Goal: Task Accomplishment & Management: Use online tool/utility

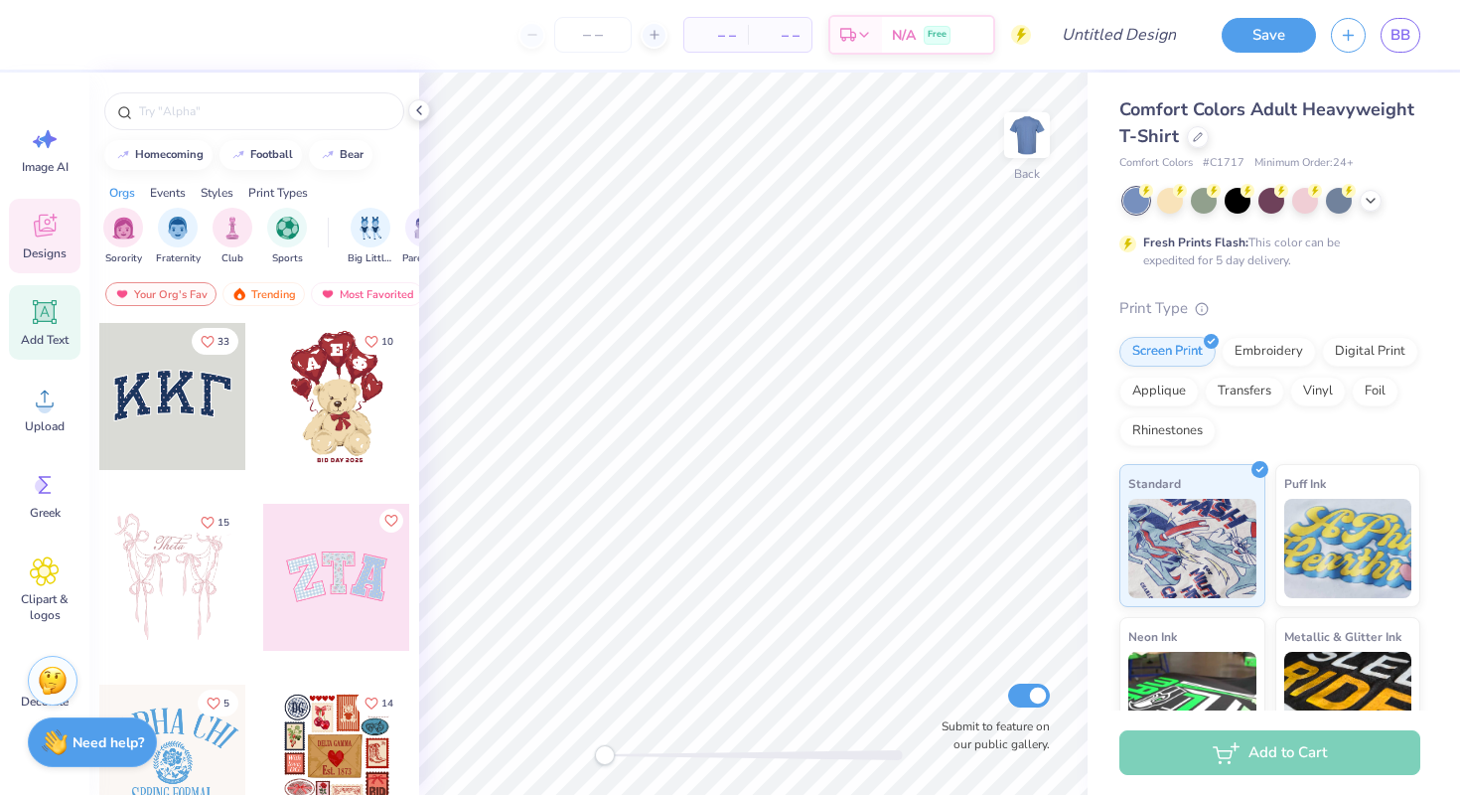
click at [55, 324] on icon at bounding box center [45, 312] width 24 height 24
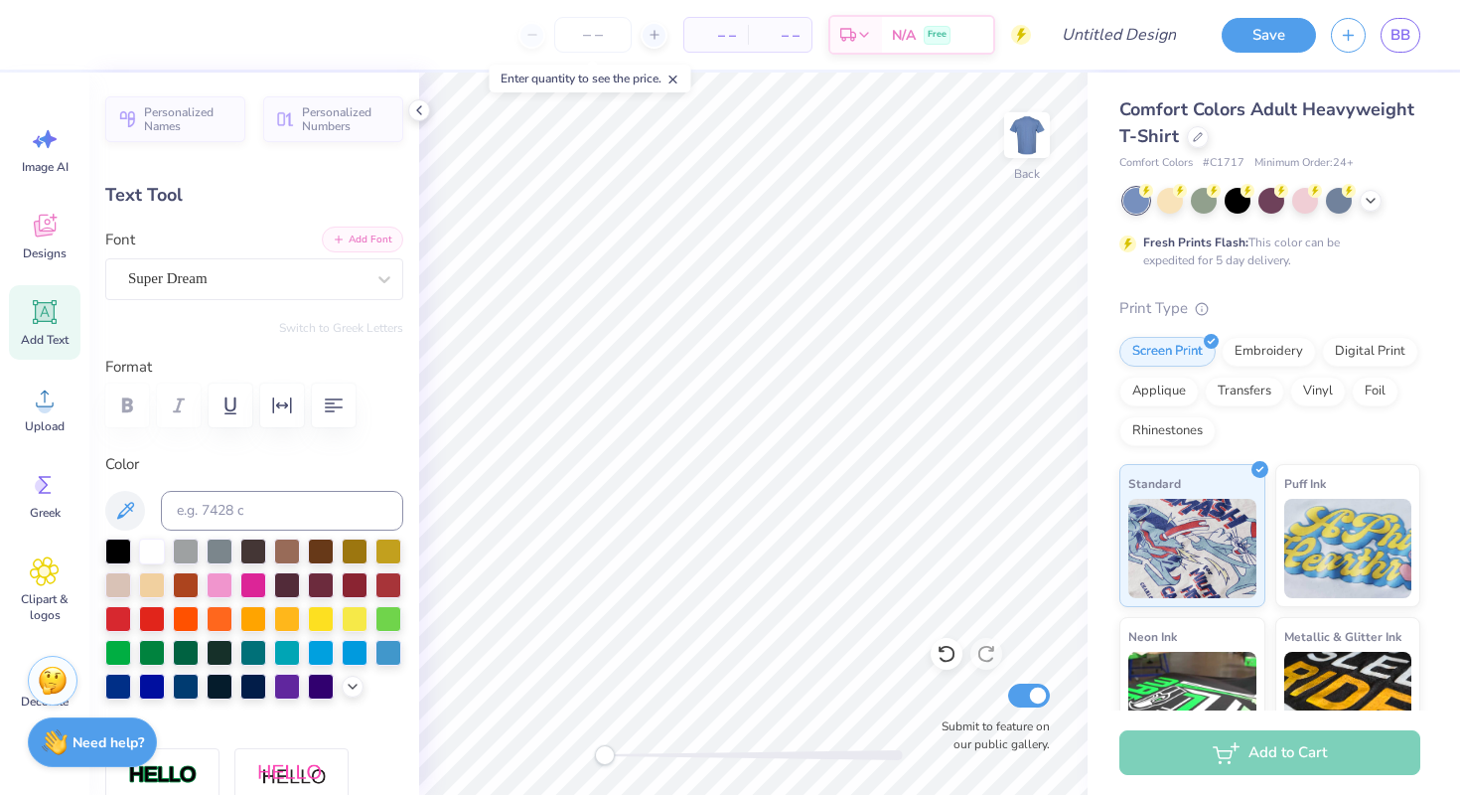
click at [349, 234] on button "Add Font" at bounding box center [362, 239] width 81 height 26
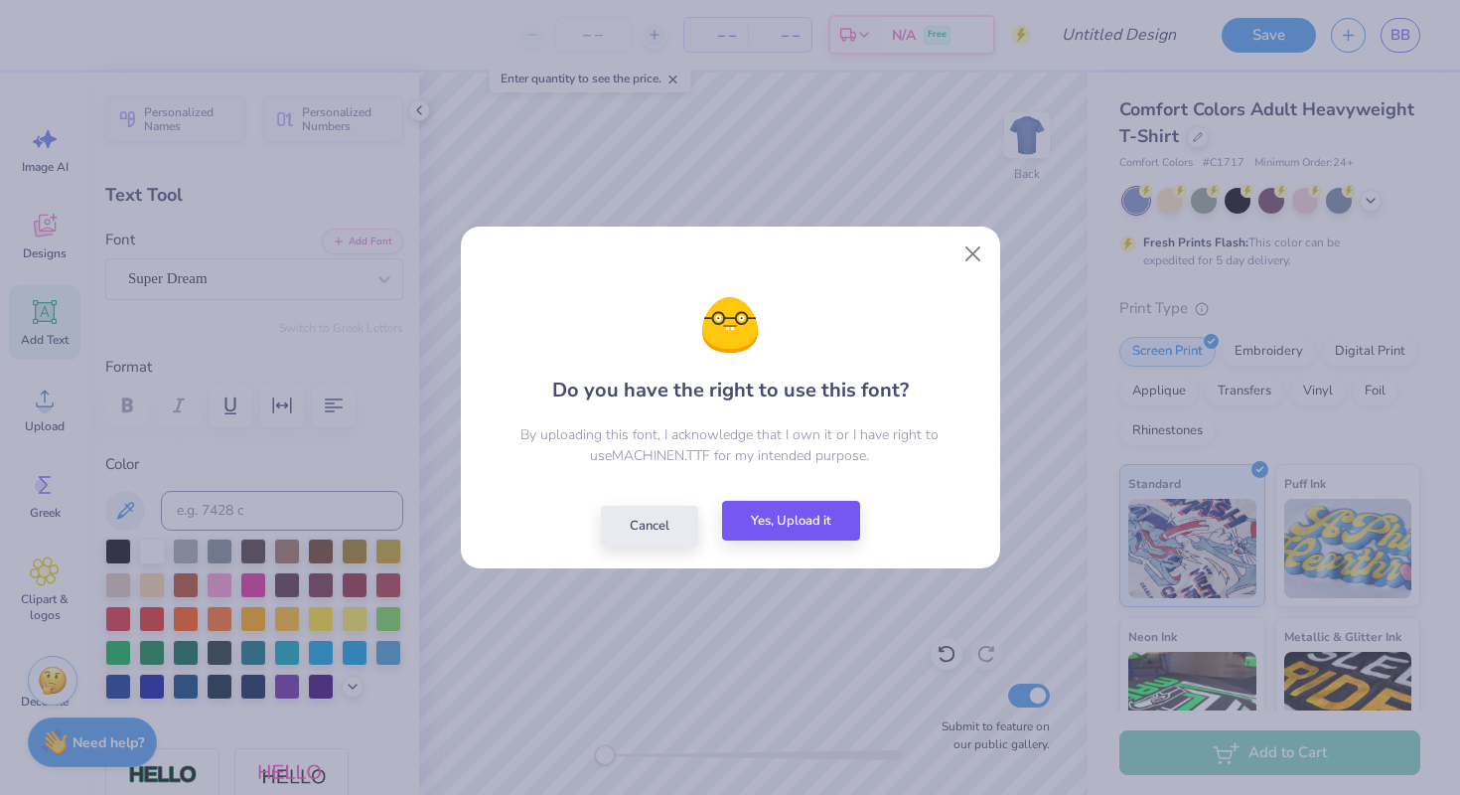
click at [750, 527] on button "Yes, Upload it" at bounding box center [791, 521] width 138 height 41
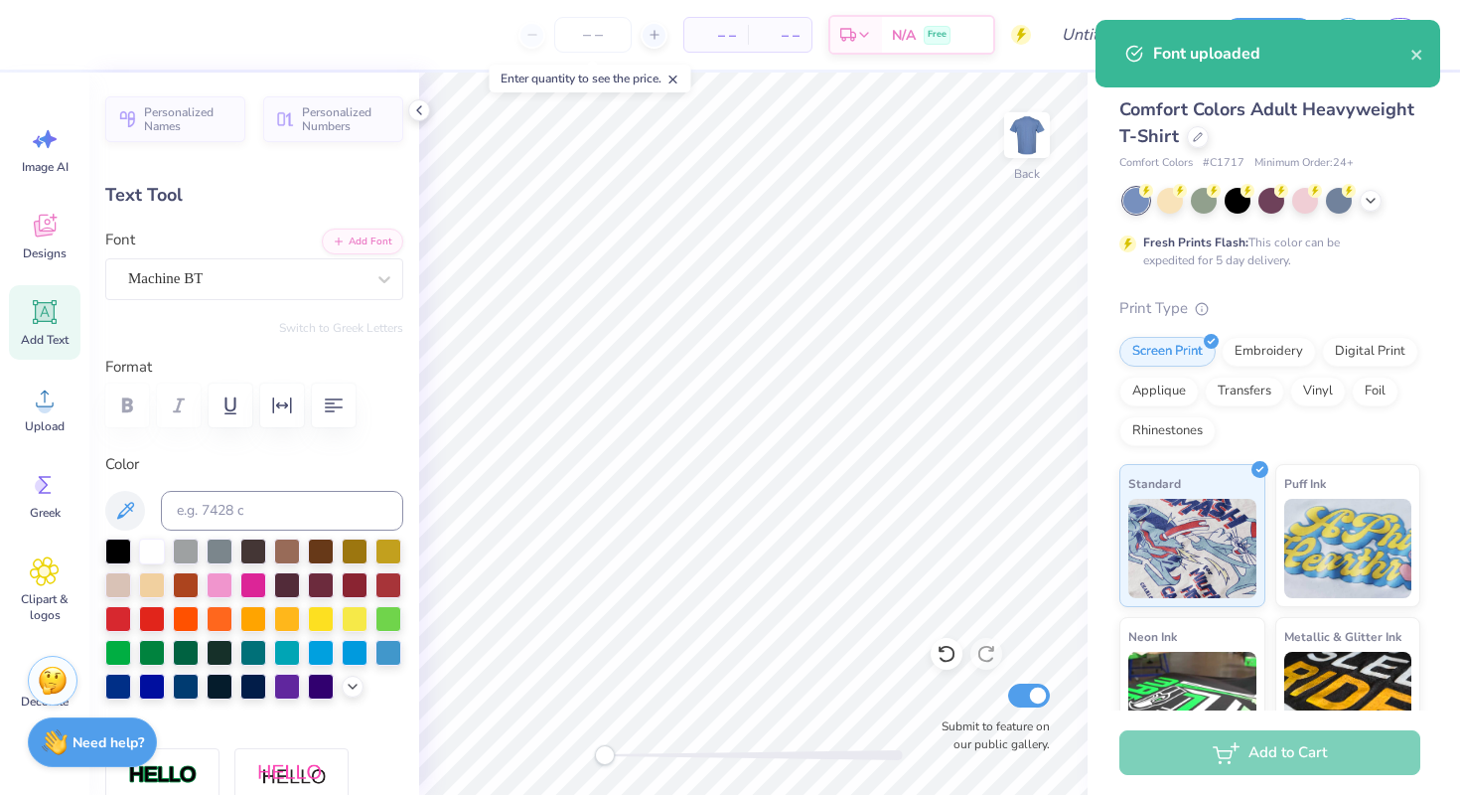
type textarea "T"
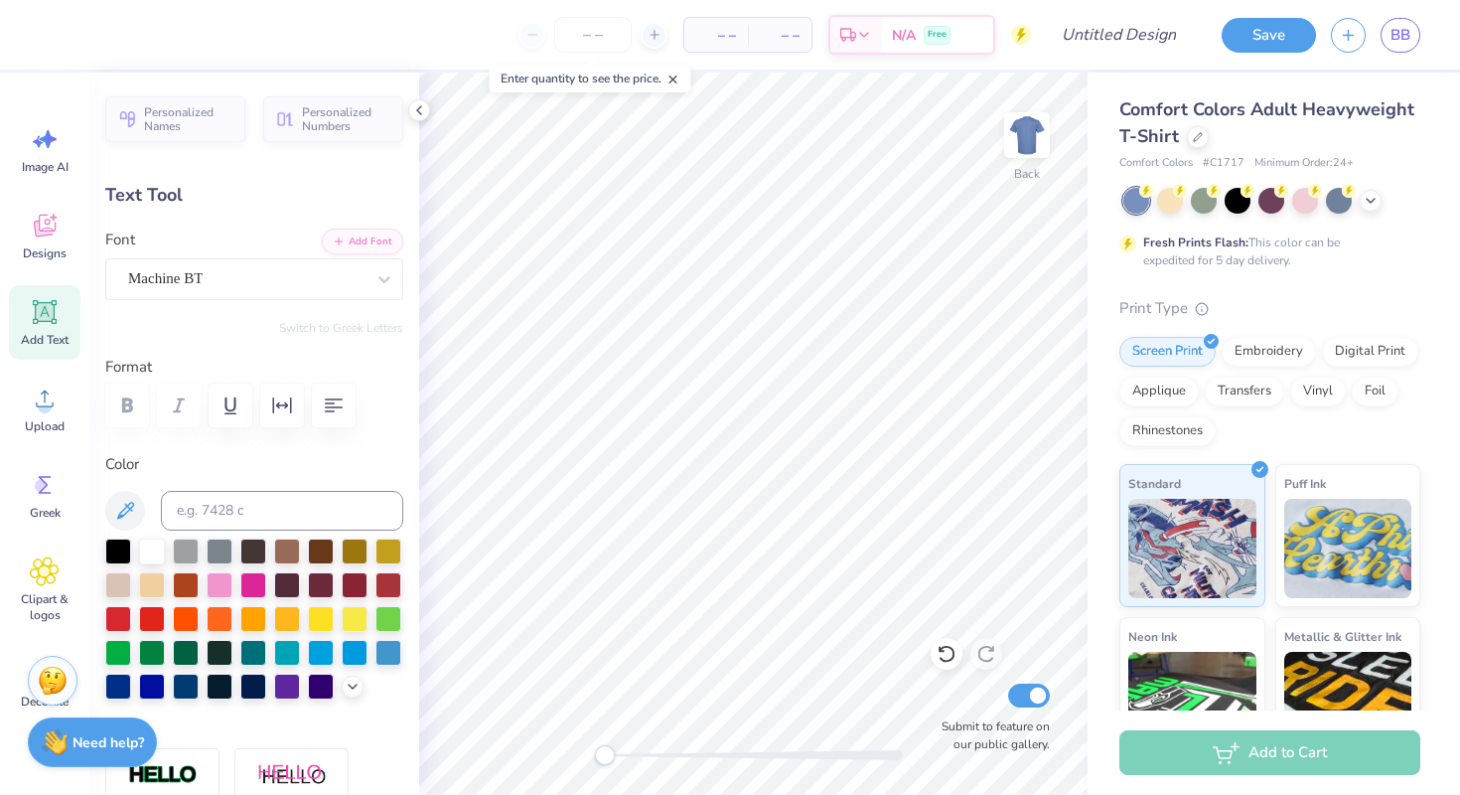
type textarea "CLUB SOCCER"
type input "10.66"
type input "1.63"
type input "11.68"
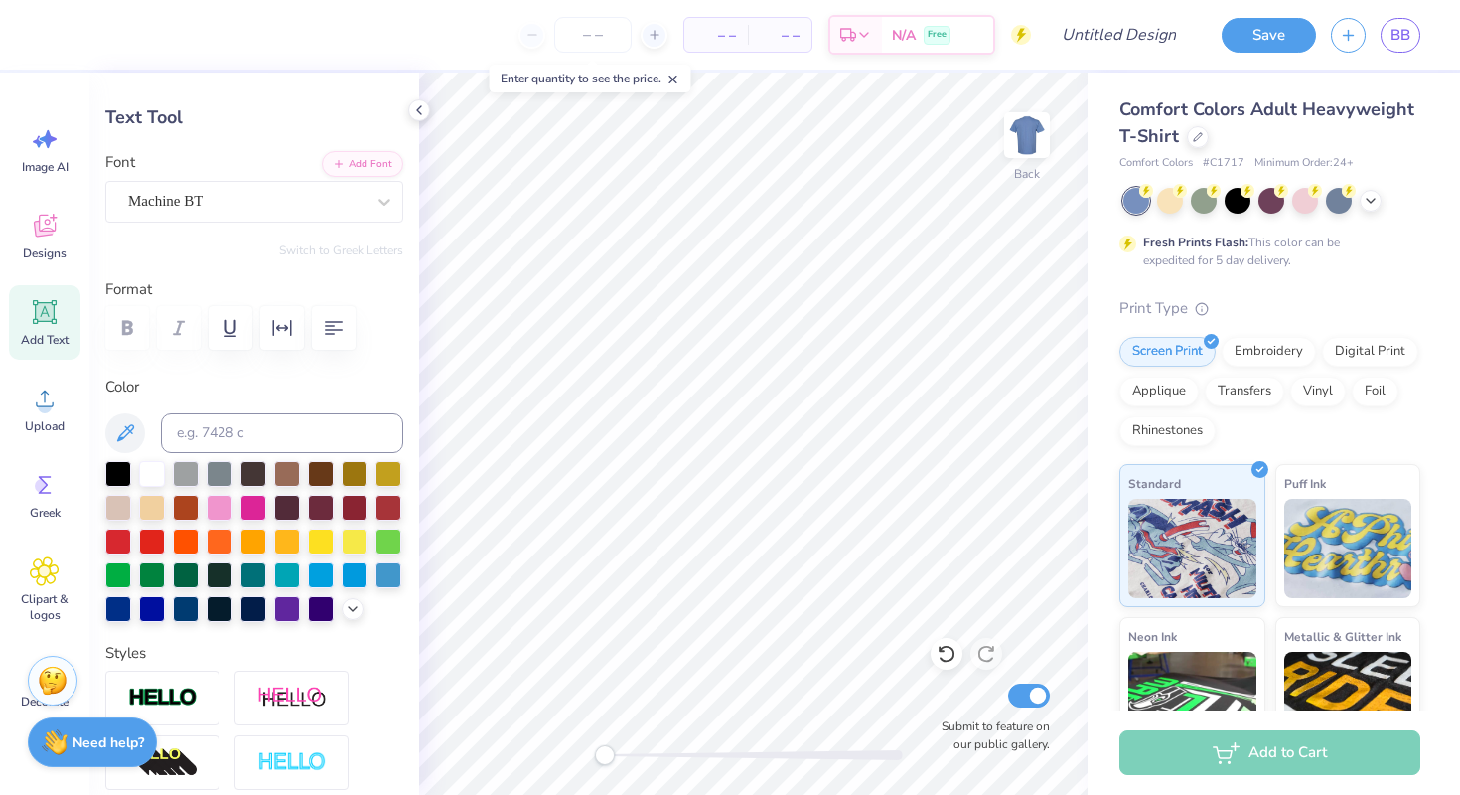
scroll to position [43, 0]
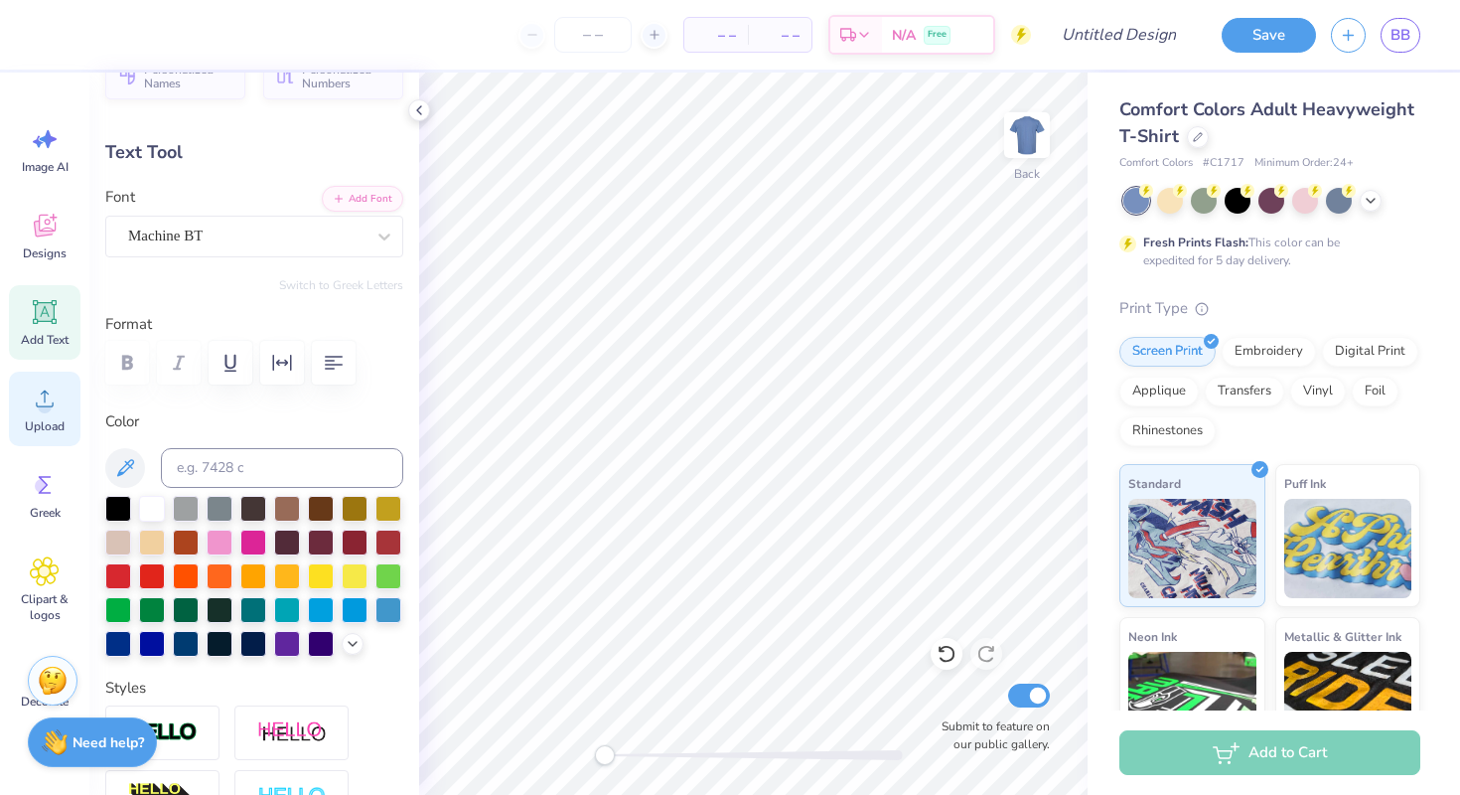
click at [28, 420] on span "Upload" at bounding box center [45, 426] width 40 height 16
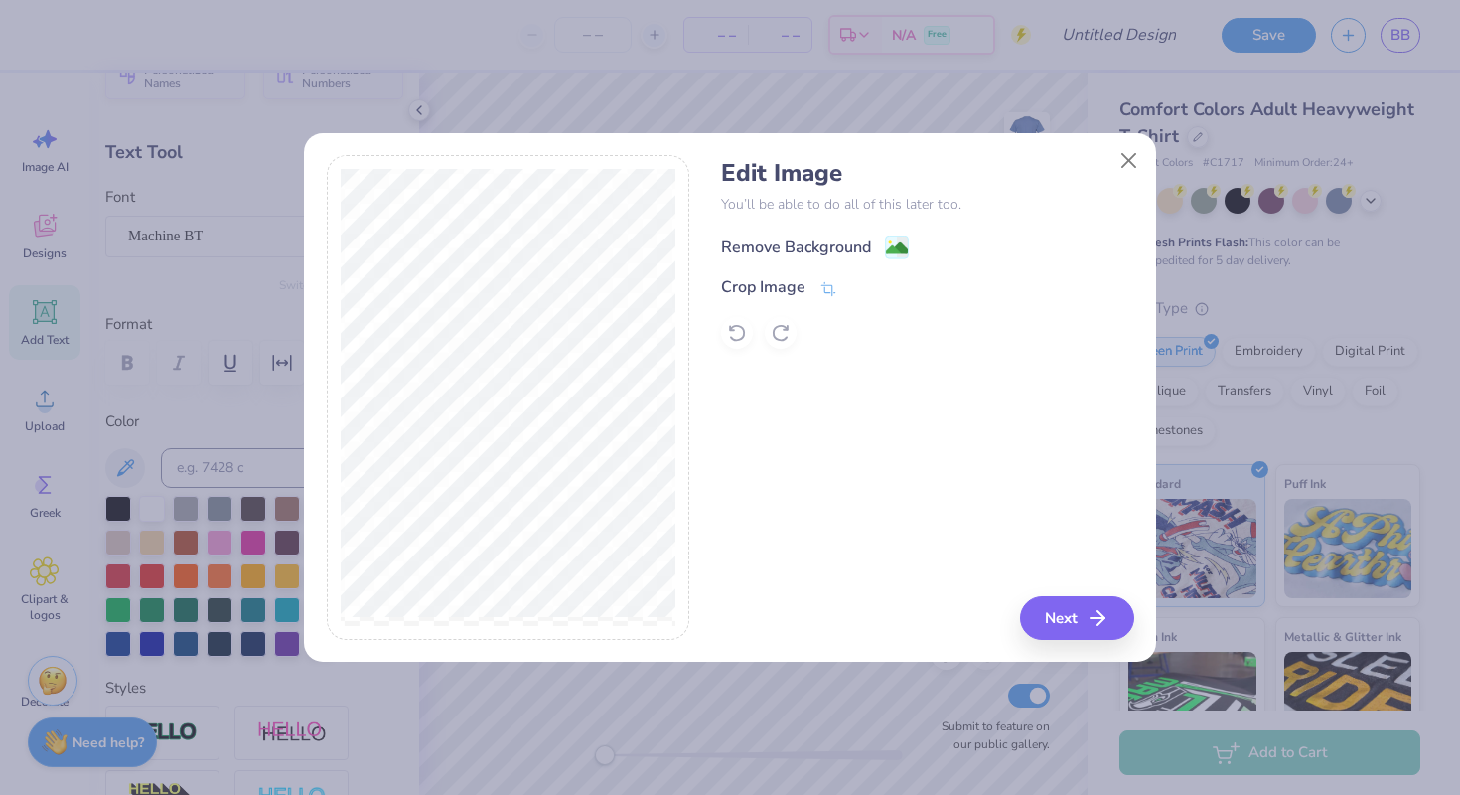
click at [797, 242] on div "Remove Background" at bounding box center [796, 247] width 150 height 24
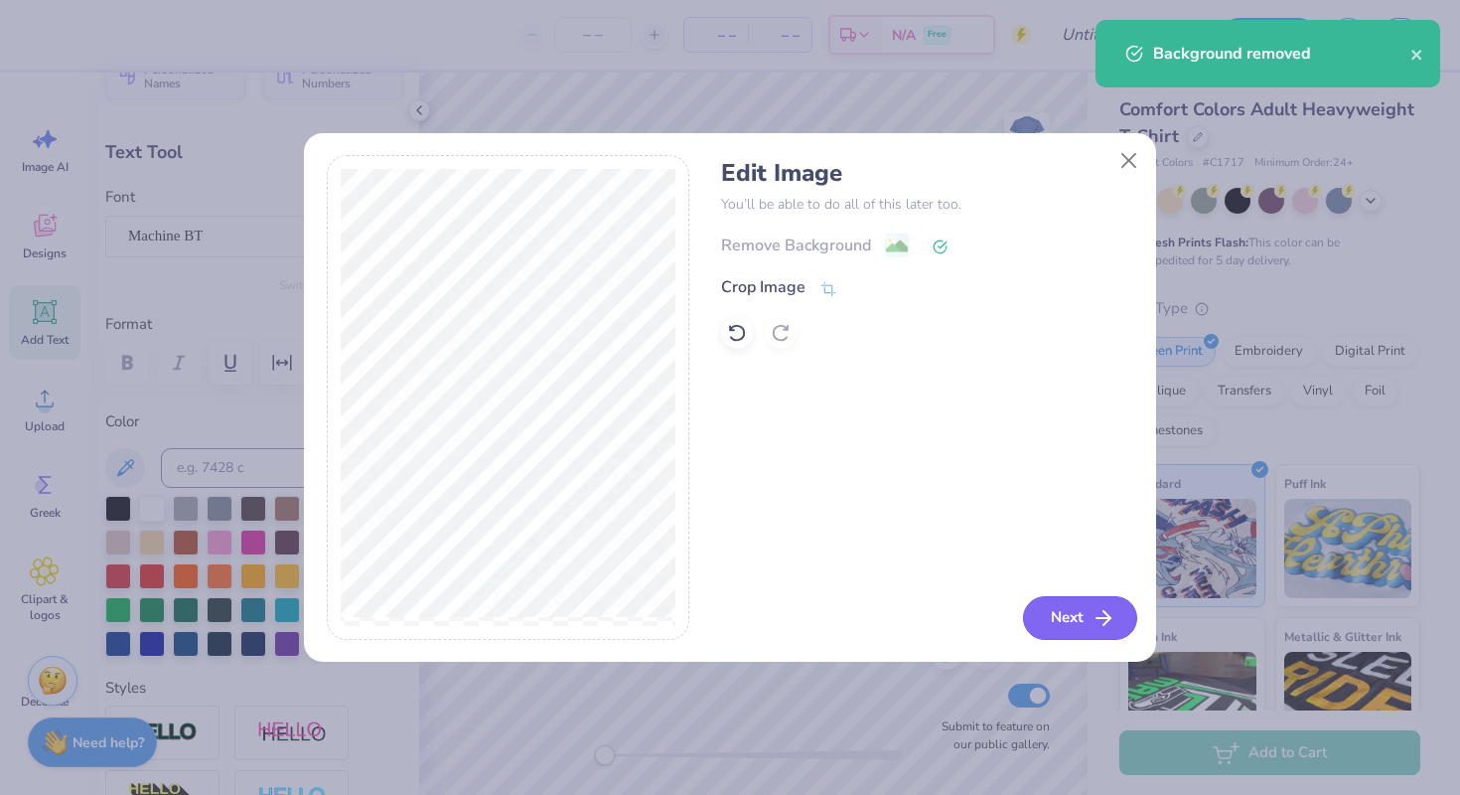
click at [1053, 617] on button "Next" at bounding box center [1080, 618] width 114 height 44
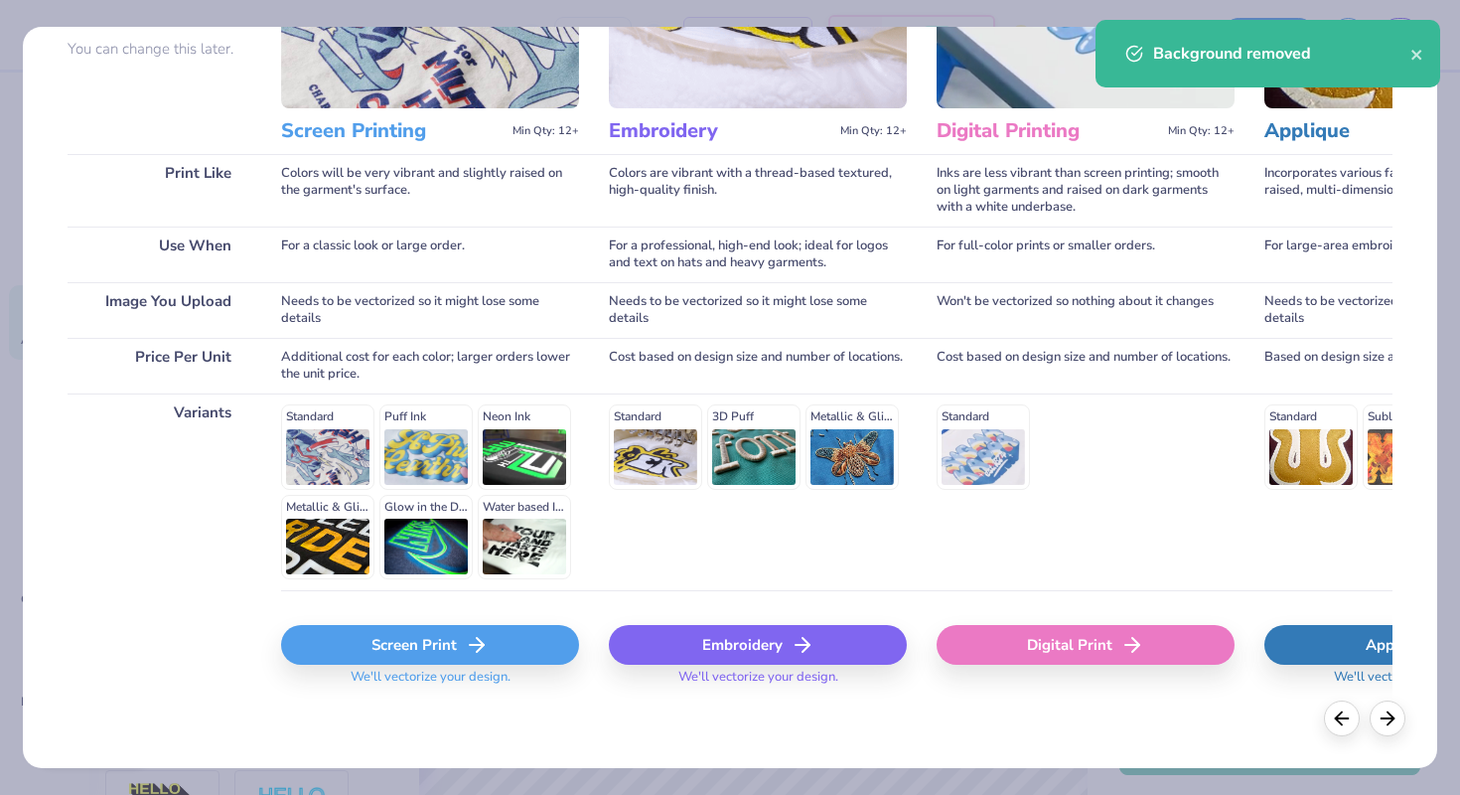
scroll to position [195, 0]
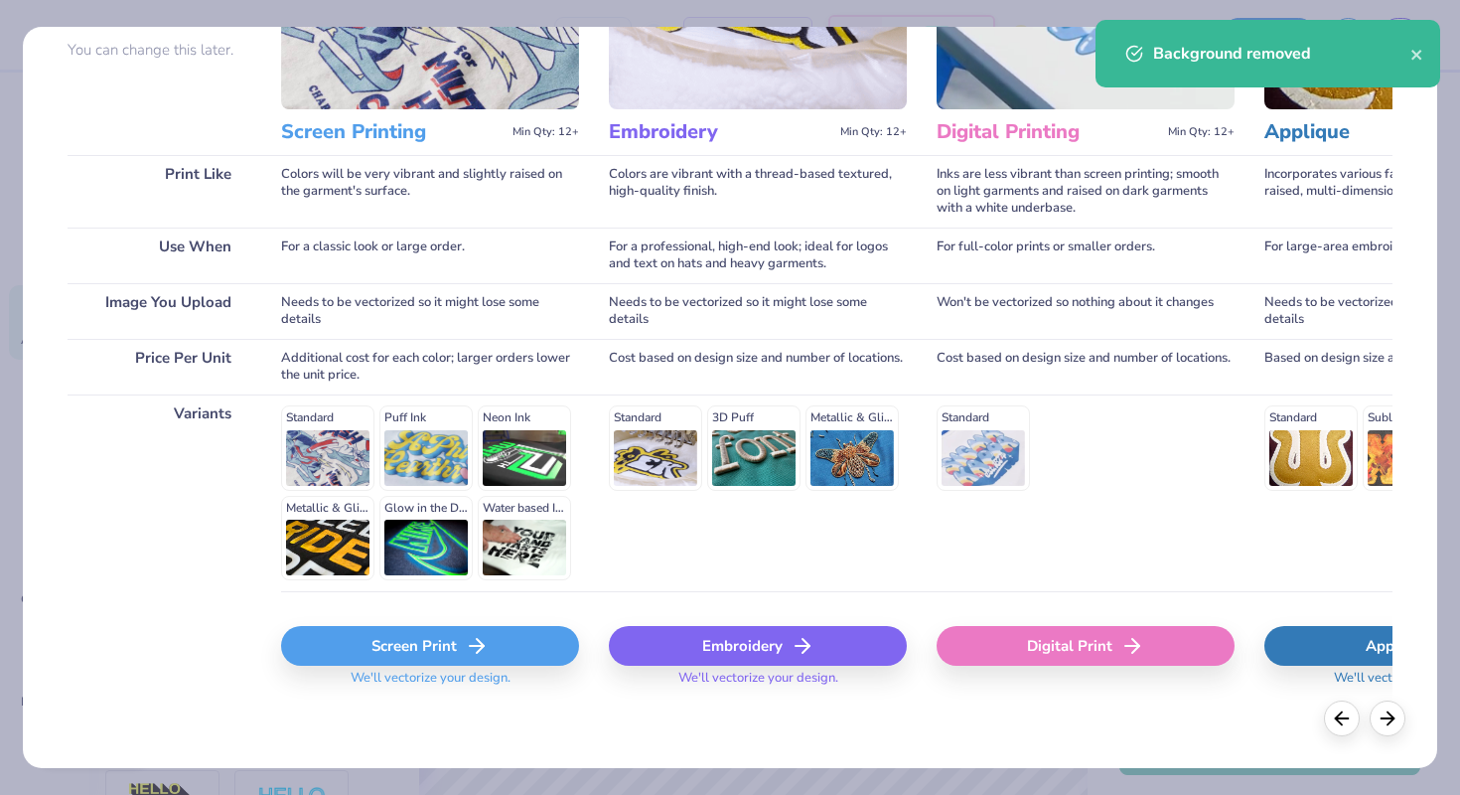
click at [462, 636] on div "Screen Print" at bounding box center [430, 646] width 298 height 40
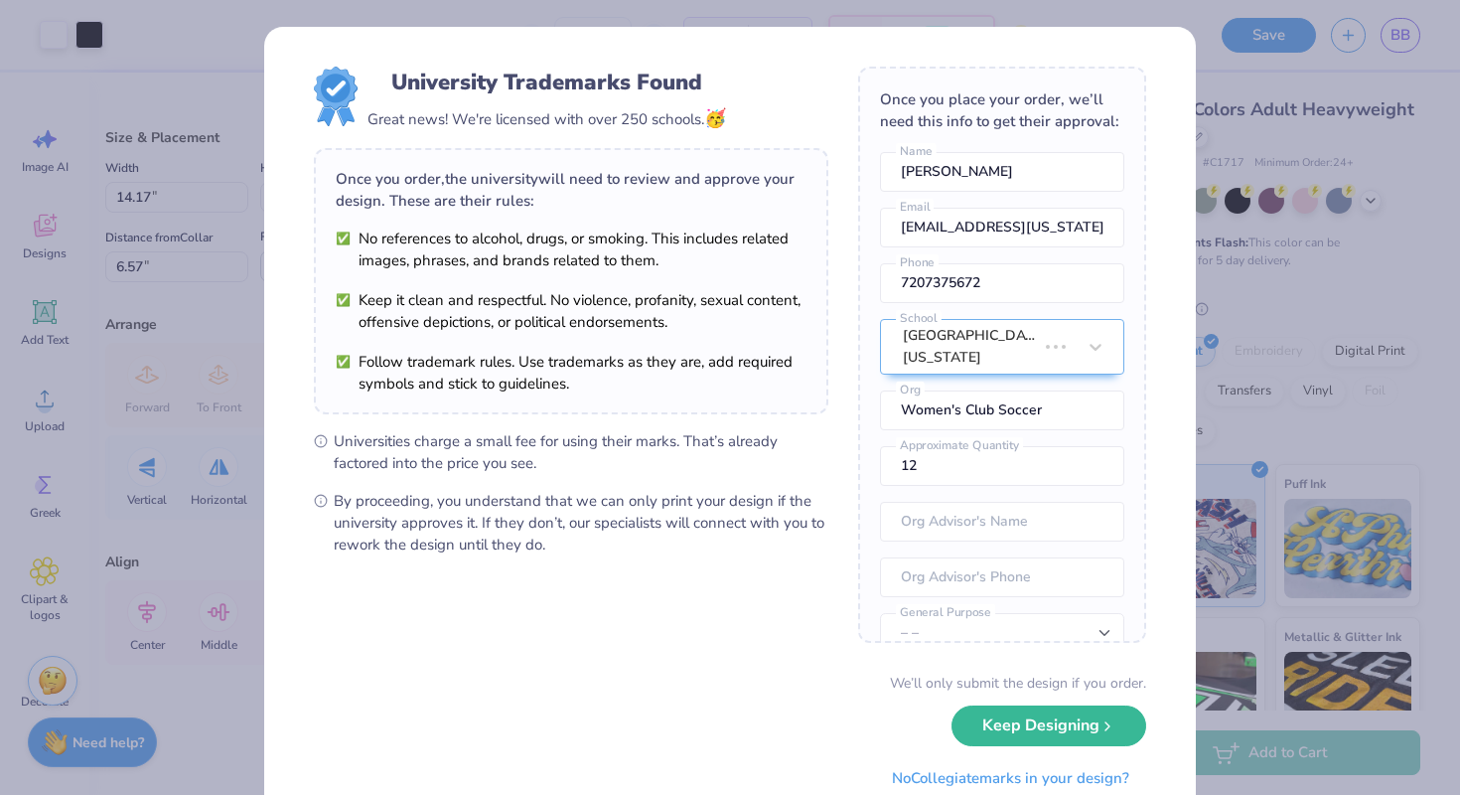
click at [700, 298] on body "Art colors – – Per Item – – Total Est. Delivery N/A Free Design Title Save BB I…" at bounding box center [730, 397] width 1460 height 795
type input "3.00"
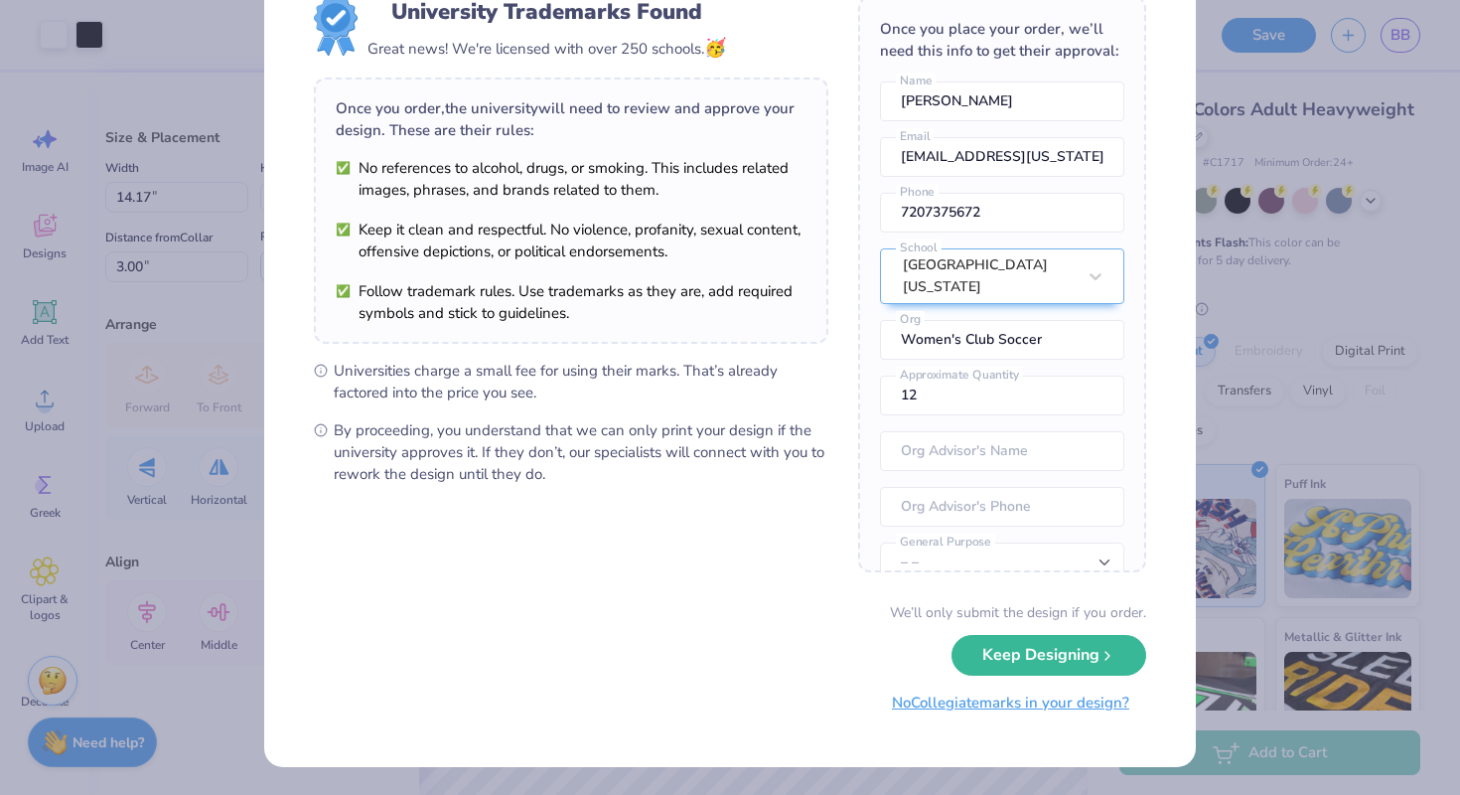
scroll to position [70, 0]
click at [1022, 661] on button "Keep Designing" at bounding box center [1048, 651] width 195 height 41
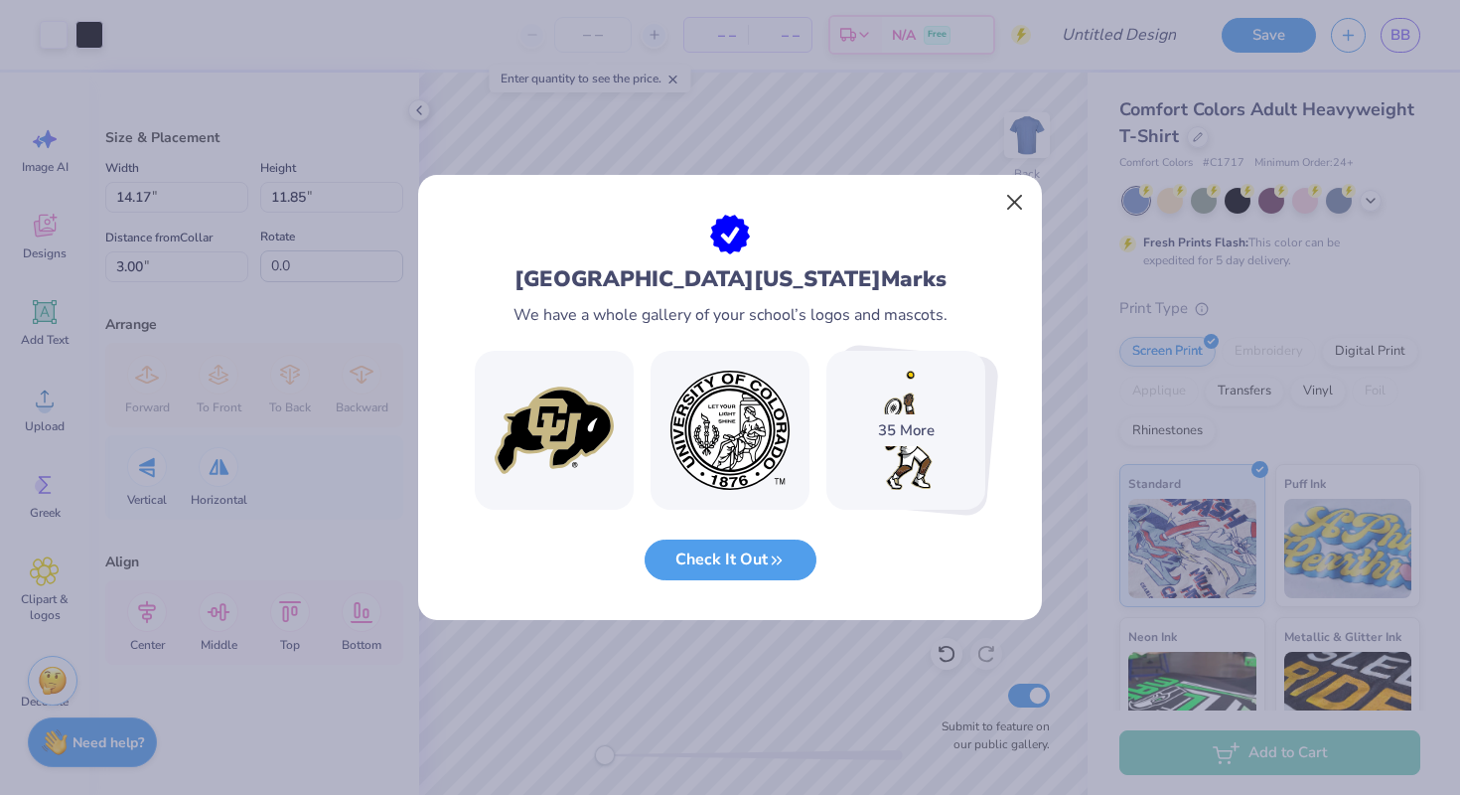
click at [1017, 196] on button "Close" at bounding box center [1015, 203] width 38 height 38
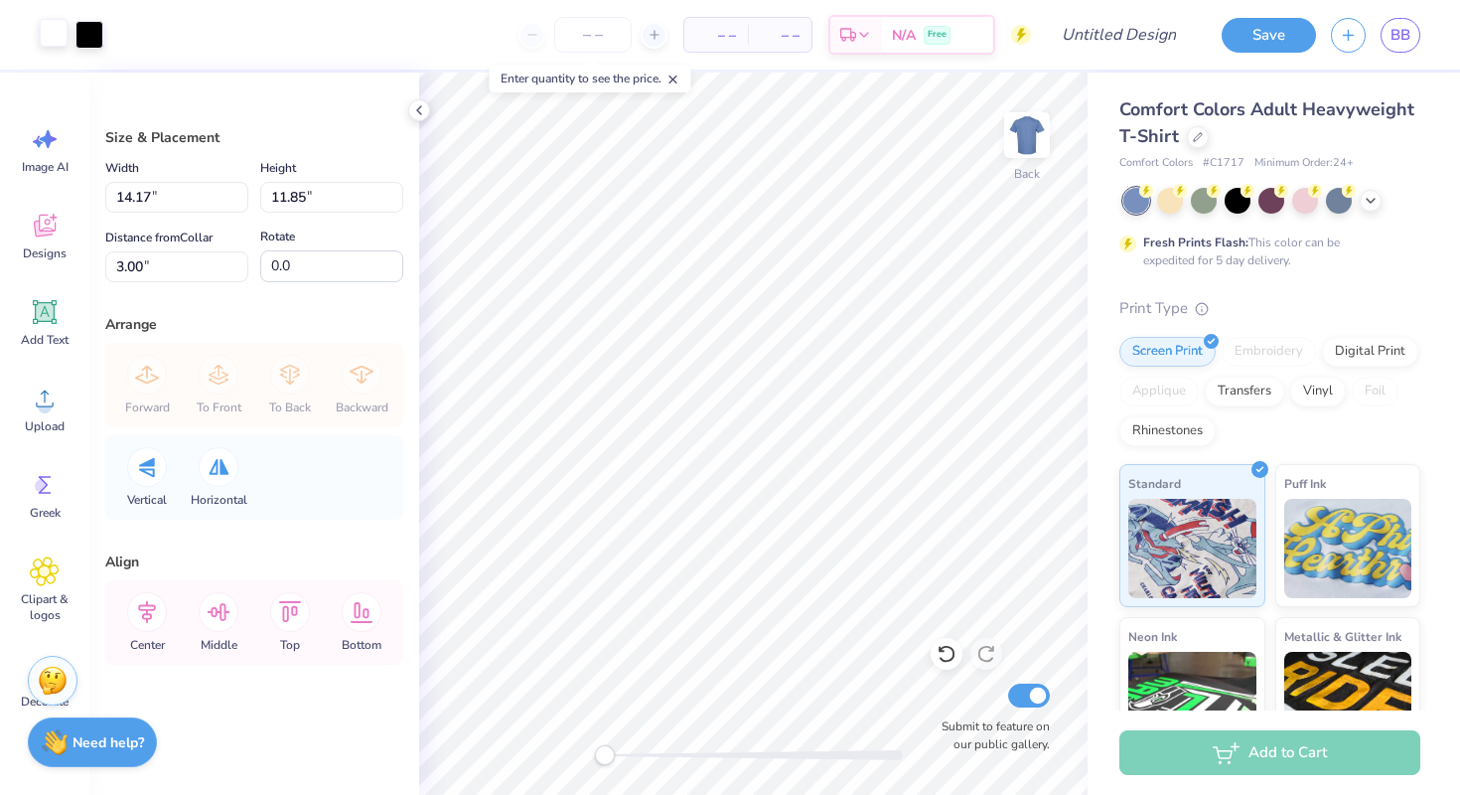
click at [41, 37] on div at bounding box center [54, 33] width 28 height 28
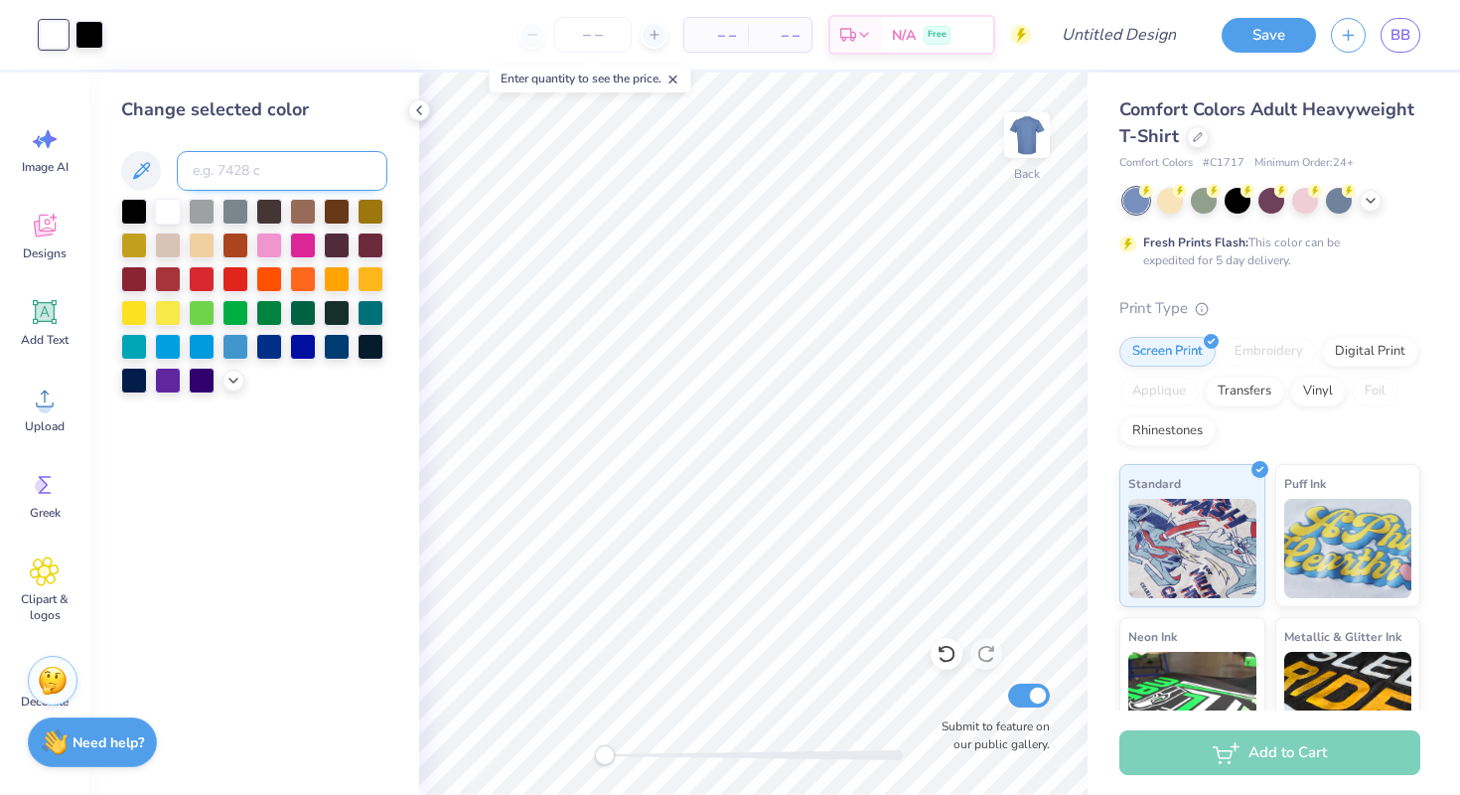
click at [256, 169] on input at bounding box center [282, 171] width 211 height 40
type input "4525"
click at [1244, 205] on div at bounding box center [1238, 199] width 26 height 26
